Goal: Information Seeking & Learning: Learn about a topic

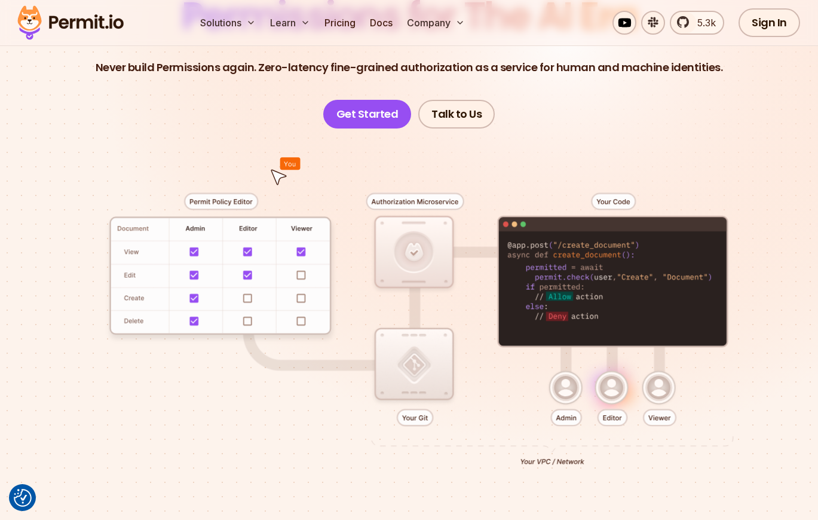
scroll to position [179, 0]
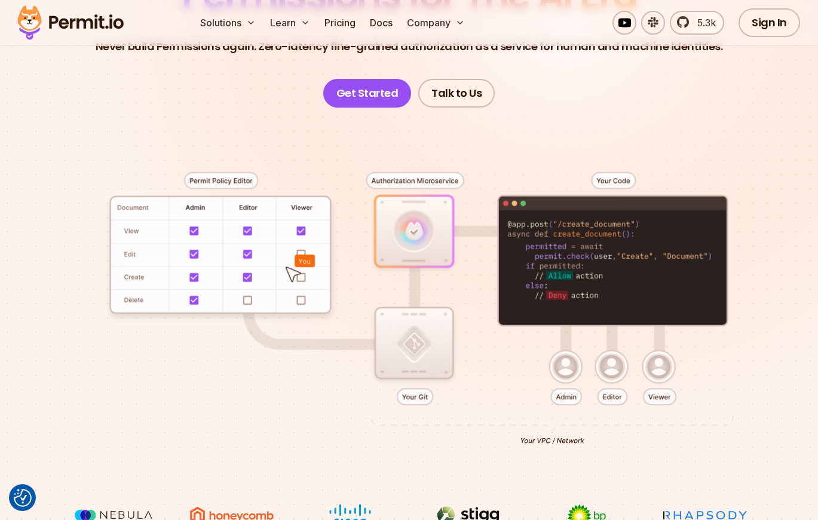
click at [412, 396] on div at bounding box center [409, 306] width 761 height 396
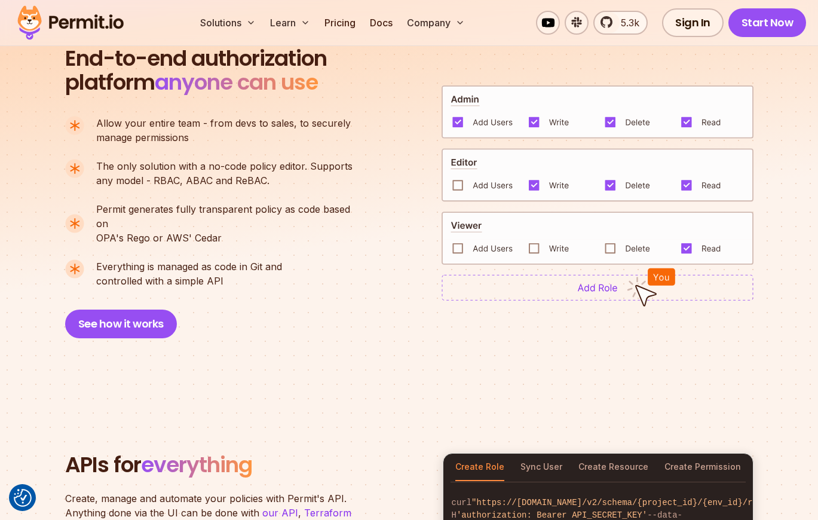
scroll to position [837, 0]
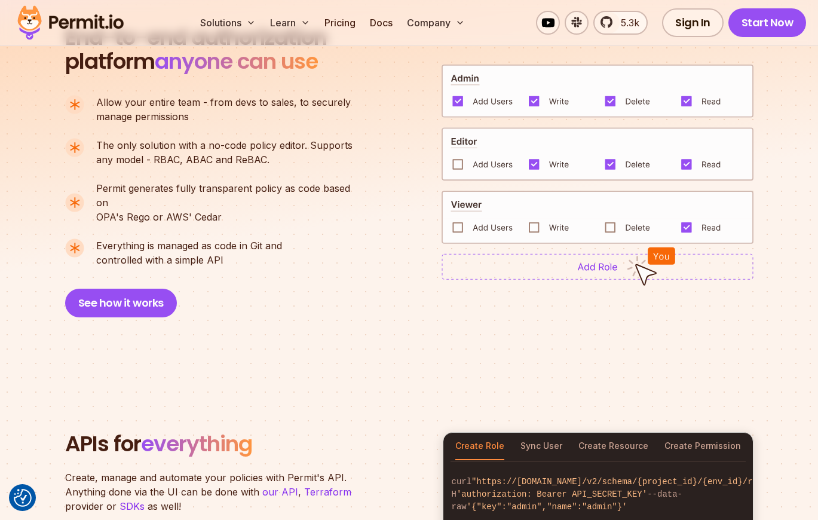
click at [611, 218] on img at bounding box center [598, 217] width 312 height 53
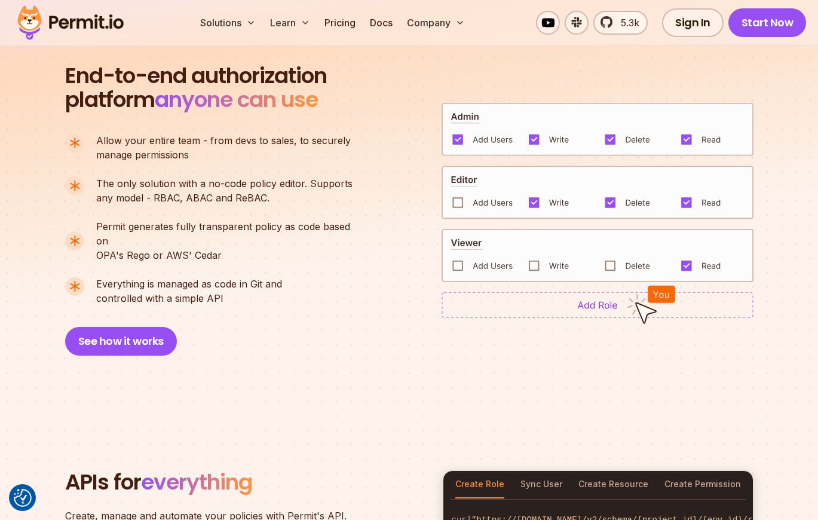
scroll to position [777, 0]
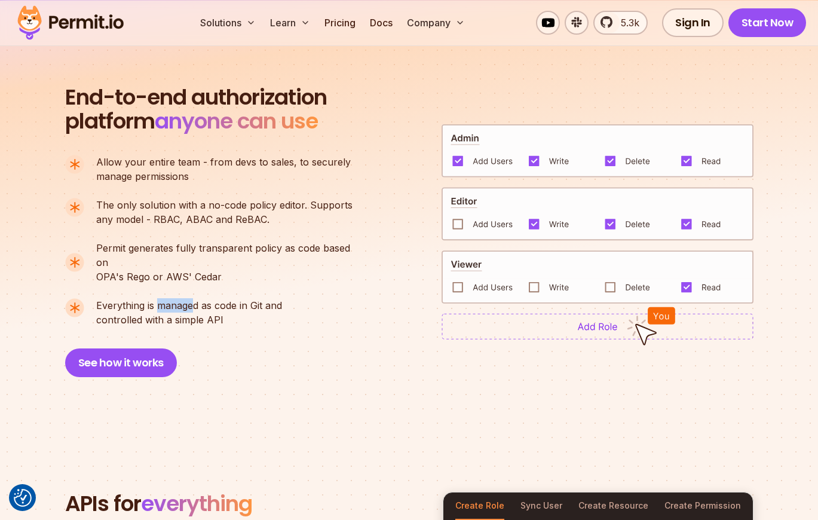
drag, startPoint x: 159, startPoint y: 292, endPoint x: 225, endPoint y: 290, distance: 66.4
click at [221, 298] on span "Everything is managed as code in Git and" at bounding box center [189, 305] width 186 height 14
click at [140, 351] on button "See how it works" at bounding box center [121, 362] width 112 height 29
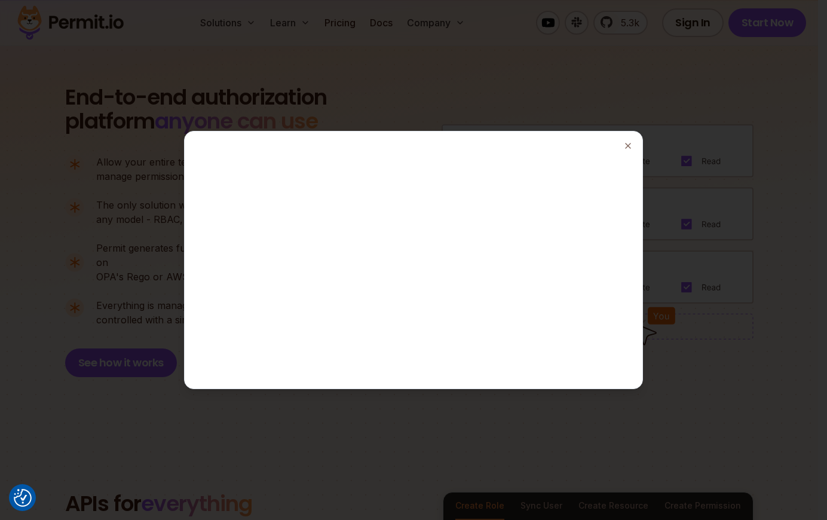
click at [623, 146] on div at bounding box center [413, 259] width 448 height 247
click at [627, 146] on line "button" at bounding box center [628, 145] width 5 height 5
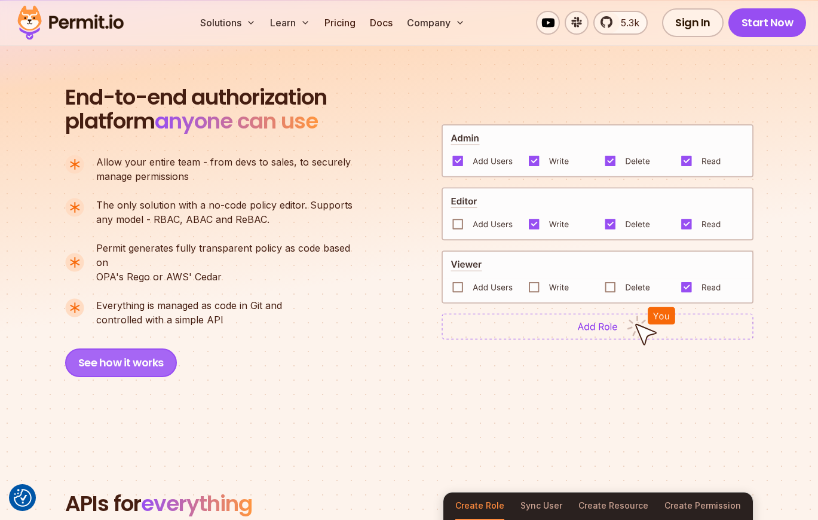
drag, startPoint x: 136, startPoint y: 351, endPoint x: 84, endPoint y: 335, distance: 54.3
click at [84, 348] on button "See how it works" at bounding box center [121, 362] width 112 height 29
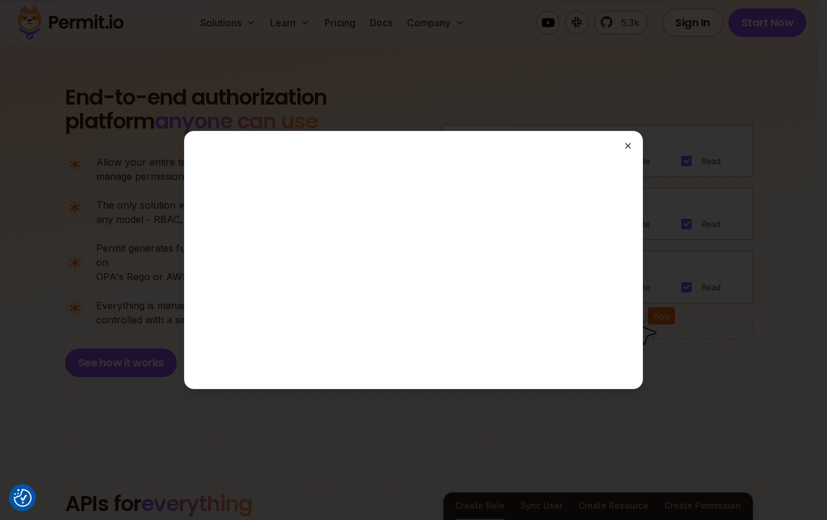
click at [628, 145] on icon "button" at bounding box center [628, 146] width 10 height 10
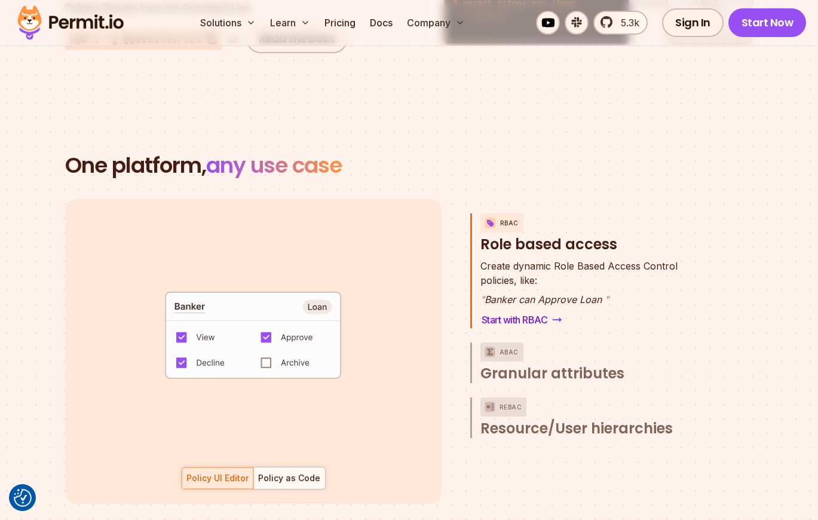
scroll to position [1613, 0]
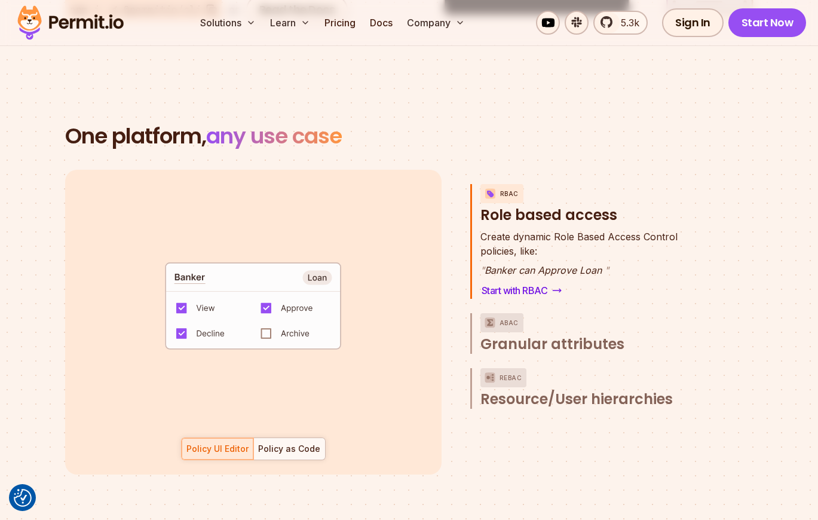
click at [267, 322] on code "default allow := false allow if { some role in data.users[input.user].roles act…" at bounding box center [253, 310] width 248 height 103
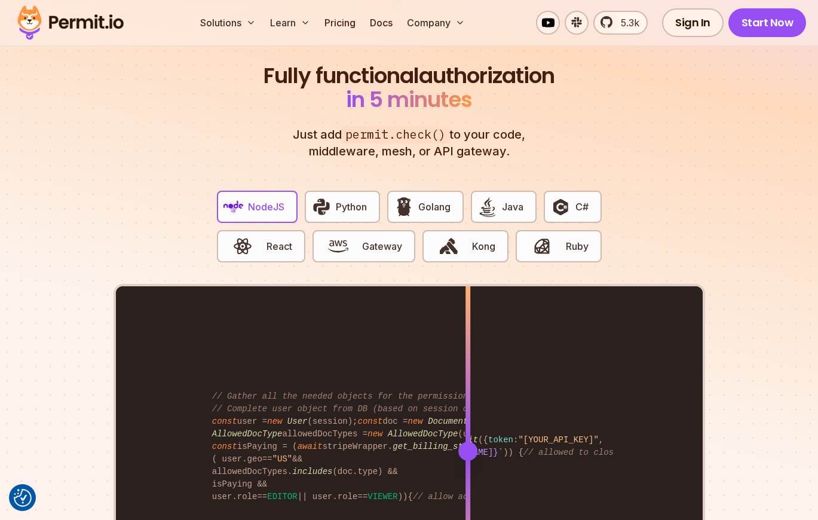
scroll to position [2330, 0]
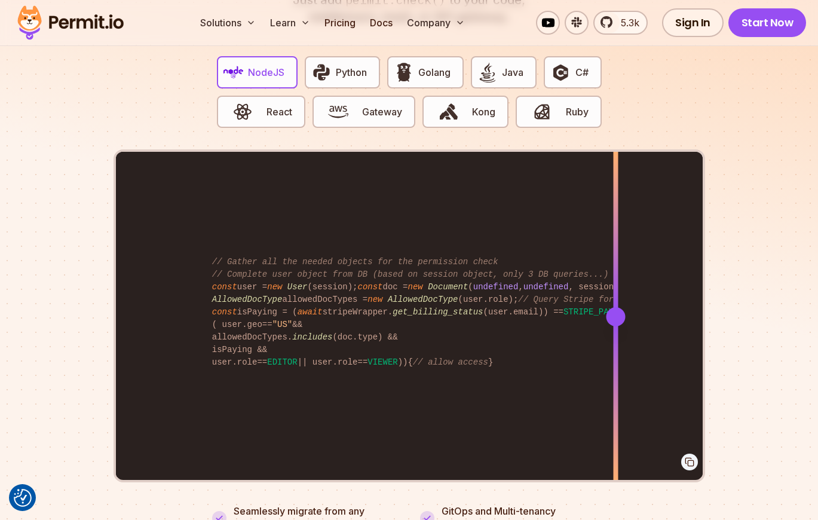
drag, startPoint x: 467, startPoint y: 302, endPoint x: 615, endPoint y: 367, distance: 162.7
click at [615, 367] on div at bounding box center [615, 317] width 5 height 330
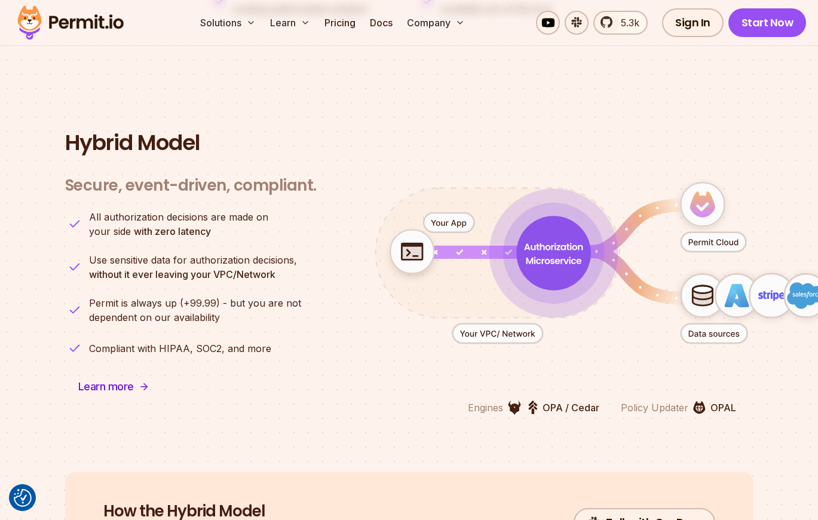
scroll to position [2868, 0]
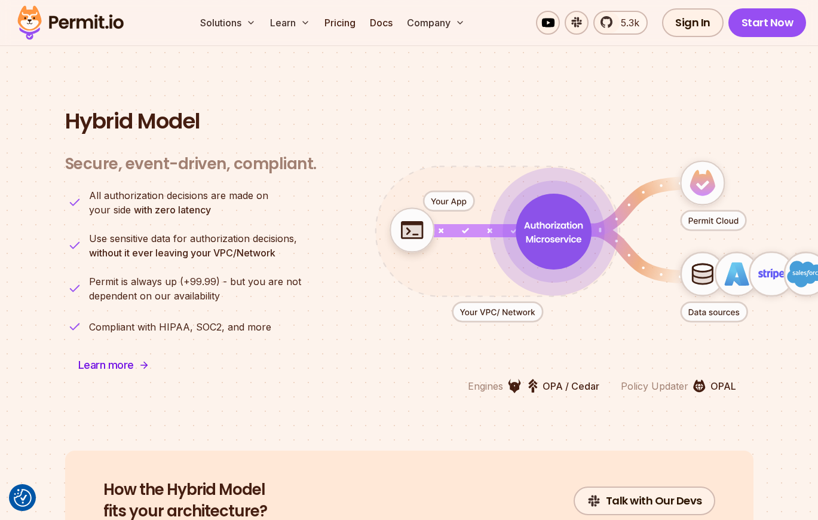
click at [173, 276] on p "Permit is always up (+99.99) - but you are not dependent on our availability" at bounding box center [195, 288] width 212 height 29
click at [139, 351] on link "Learn more" at bounding box center [113, 365] width 97 height 29
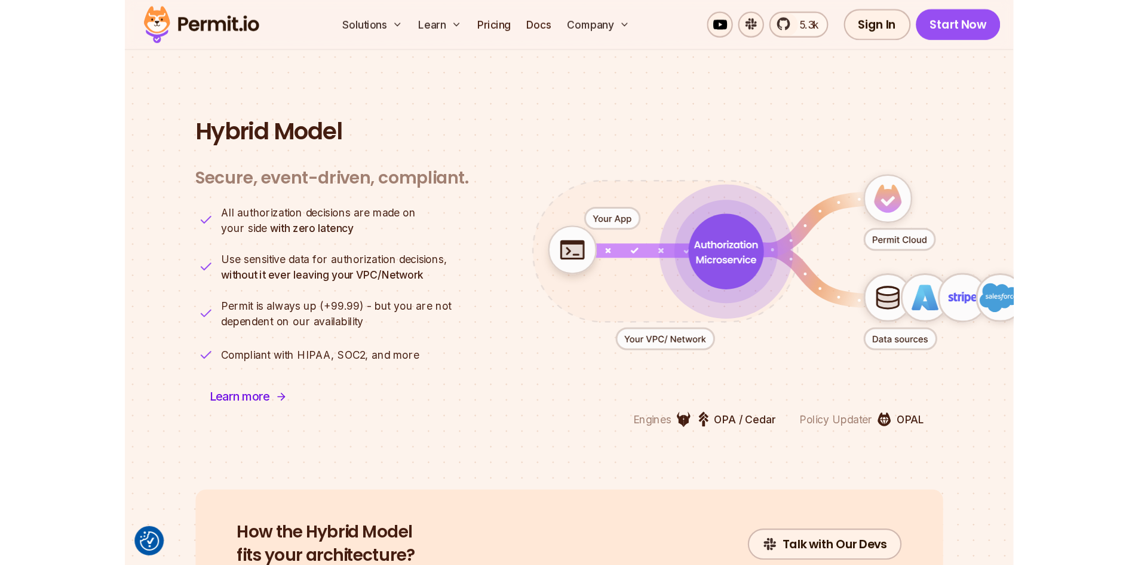
scroll to position [2911, 0]
